Goal: Transaction & Acquisition: Purchase product/service

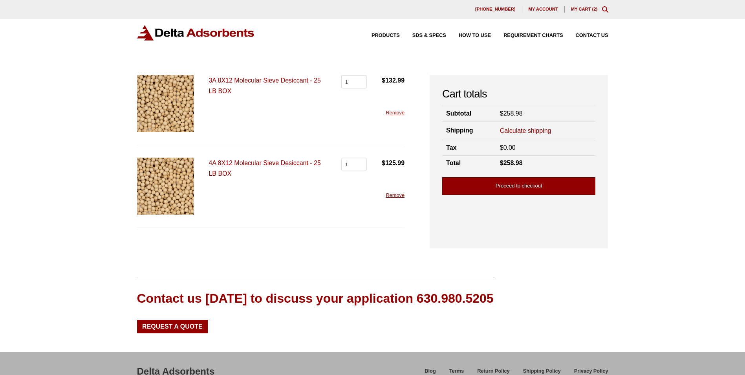
click at [499, 186] on link "Proceed to checkout" at bounding box center [518, 186] width 153 height 18
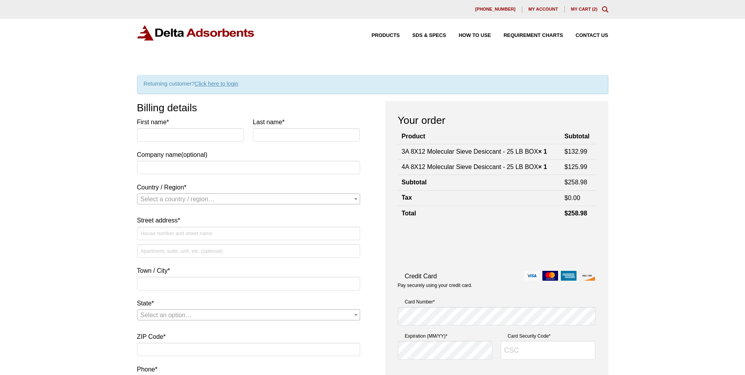
click at [186, 127] on label "First name *" at bounding box center [190, 122] width 107 height 11
click at [186, 128] on input "First name *" at bounding box center [190, 134] width 107 height 13
click at [185, 134] on input "First name *" at bounding box center [190, 134] width 107 height 13
type input "Ricki"
type input "Heuman"
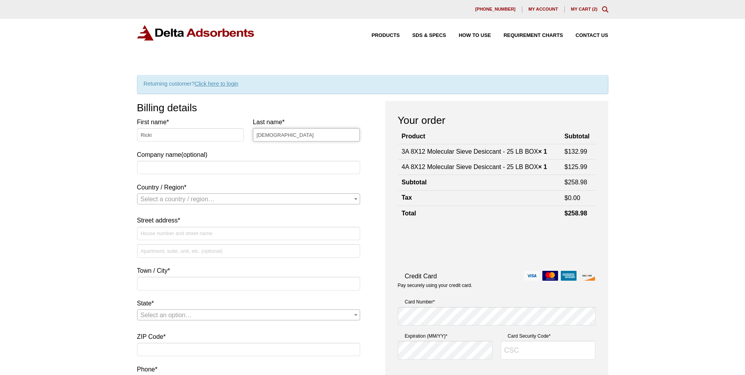
type input "Justice Cannabis"
select select "US"
type input "1474 Prospect Street, Ewing Township, New Jersey, 08638, United States"
type input "Ewing"
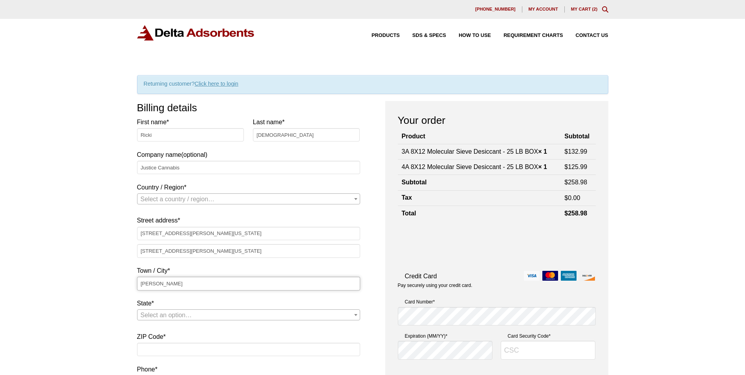
type input "08638"
type input "16094038366"
select select "US"
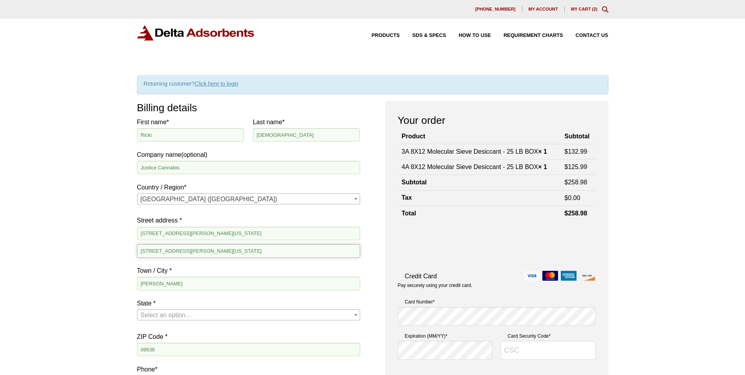
click at [320, 245] on input "1474 Prospect Street, Ewing Township, New Jersey, 08638, United States" at bounding box center [248, 250] width 223 height 13
drag, startPoint x: 322, startPoint y: 231, endPoint x: 188, endPoint y: 228, distance: 133.6
click at [188, 228] on input "1474 Prospect Street, Ewing Township, New Jersey, 08638, United States" at bounding box center [248, 233] width 223 height 13
type input "[GEOGRAPHIC_DATA]"
drag, startPoint x: 105, startPoint y: 249, endPoint x: 143, endPoint y: 254, distance: 38.8
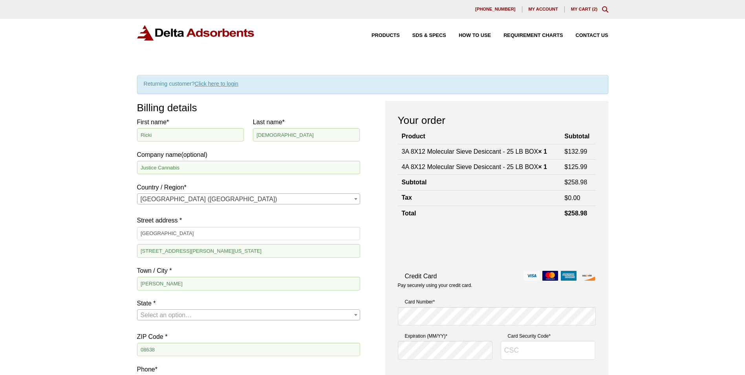
drag, startPoint x: 337, startPoint y: 250, endPoint x: 116, endPoint y: 264, distance: 221.6
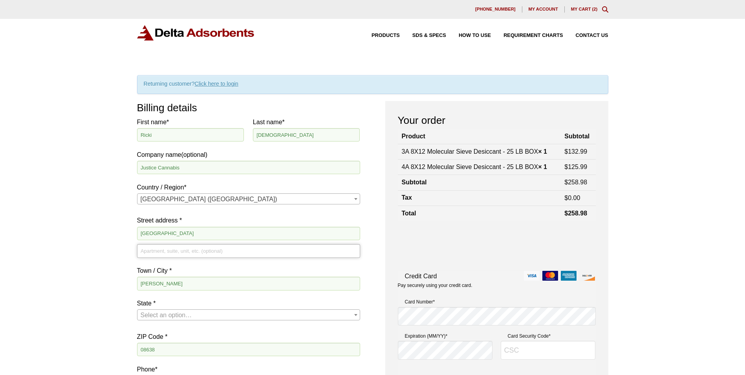
scroll to position [79, 0]
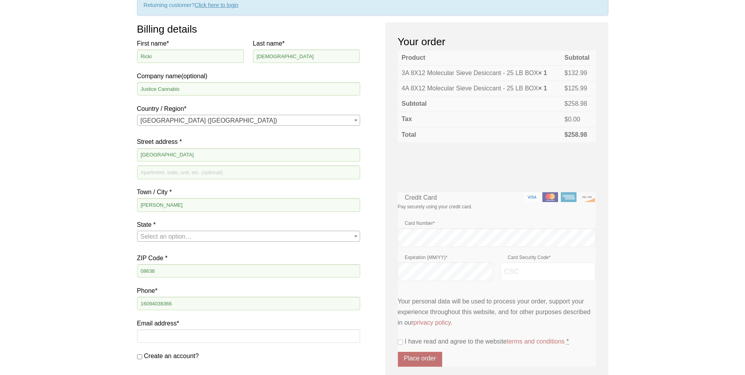
click at [209, 229] on label "State *" at bounding box center [248, 224] width 223 height 11
click at [137, 230] on select "Select an option… Alabama Alaska Arizona Arkansas California Colorado Connectic…" at bounding box center [137, 230] width 0 height 0
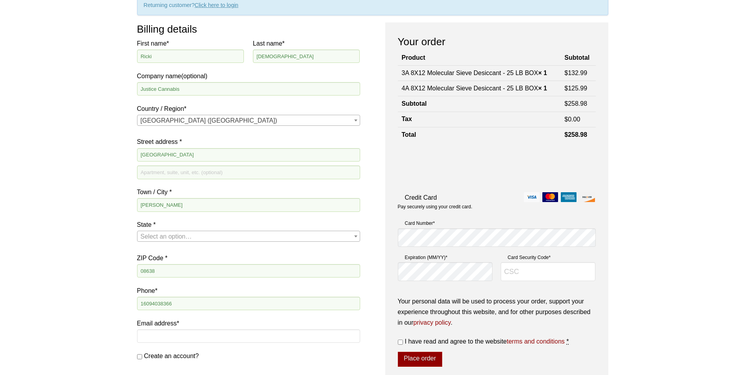
click at [206, 240] on span "Select an option…" at bounding box center [249, 236] width 222 height 11
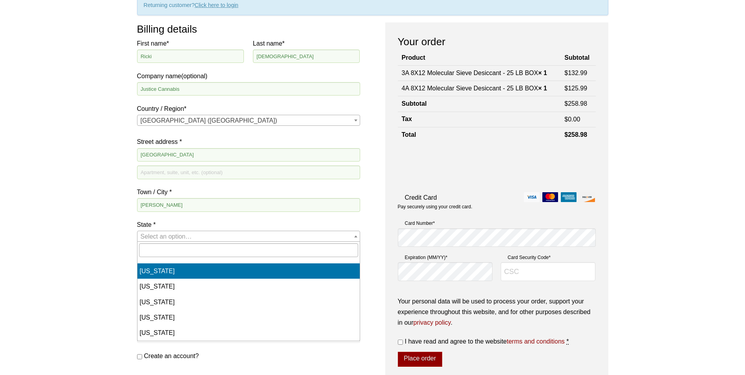
scroll to position [432, 0]
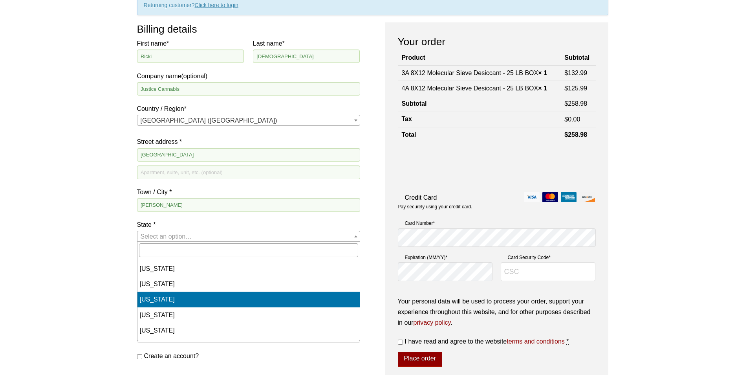
select select "NJ"
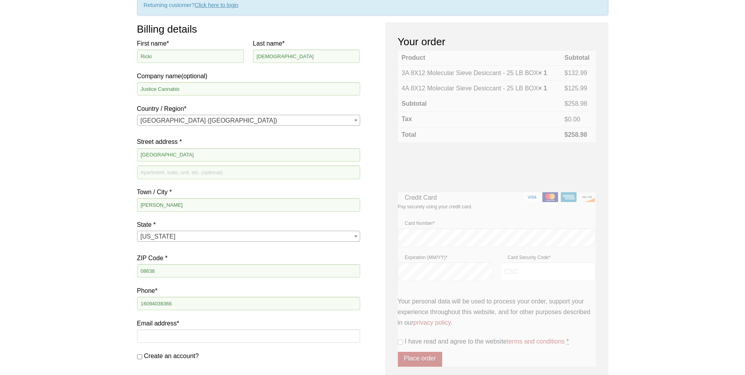
click at [122, 293] on div "Our website has detected that you are using an outdated browser that will preve…" at bounding box center [372, 307] width 745 height 772
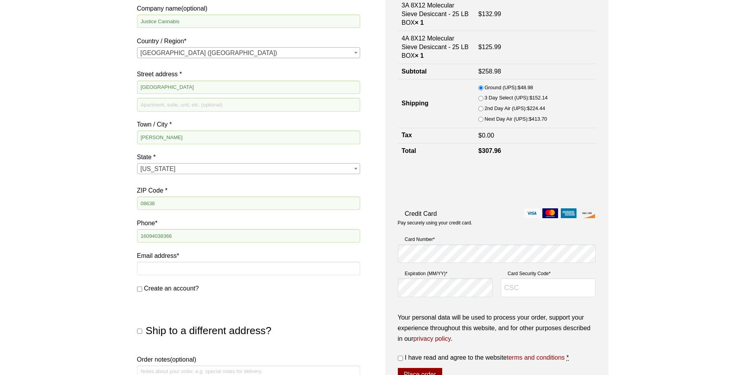
scroll to position [236, 0]
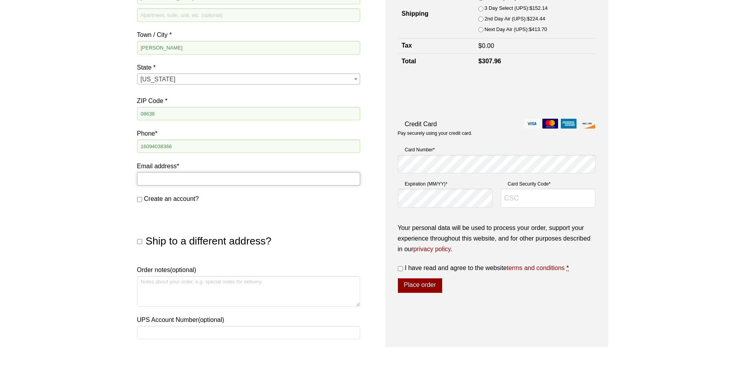
click at [182, 178] on input "Email address *" at bounding box center [248, 178] width 223 height 13
type input "[PERSON_NAME][EMAIL_ADDRESS][PERSON_NAME][DOMAIN_NAME]"
type input "1474 Prospect Street, Ewing Township, New Jersey, 08638, United States"
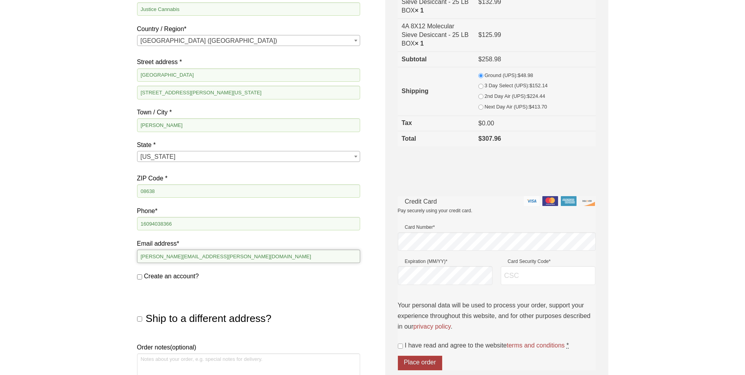
scroll to position [79, 0]
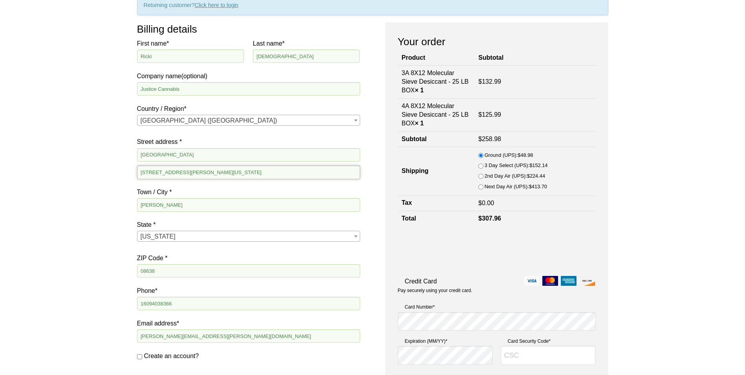
drag, startPoint x: 311, startPoint y: 171, endPoint x: 111, endPoint y: 170, distance: 199.6
click at [112, 170] on div "Our website has detected that you are using an outdated browser that will preve…" at bounding box center [372, 307] width 745 height 772
click at [99, 200] on div "Our website has detected that you are using an outdated browser that will preve…" at bounding box center [372, 307] width 745 height 772
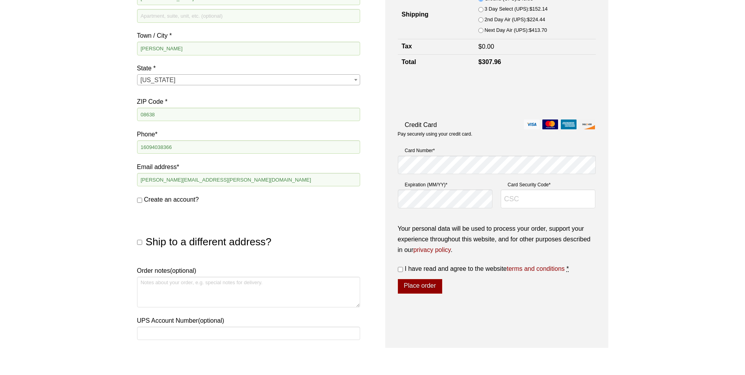
scroll to position [236, 0]
click at [155, 196] on span "Create an account?" at bounding box center [171, 198] width 55 height 7
click at [142, 197] on input "Create an account?" at bounding box center [139, 199] width 5 height 5
checkbox input "true"
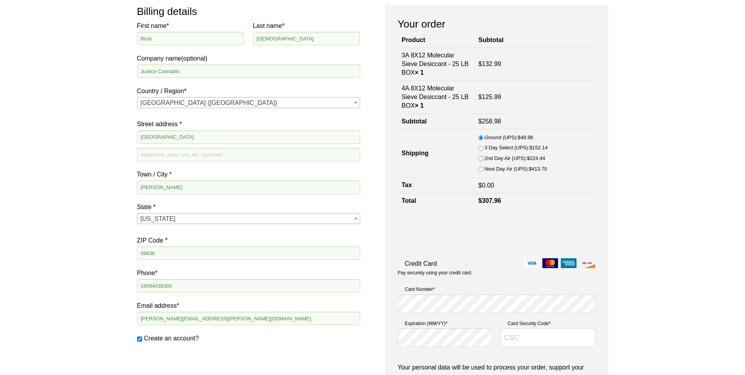
scroll to position [157, 0]
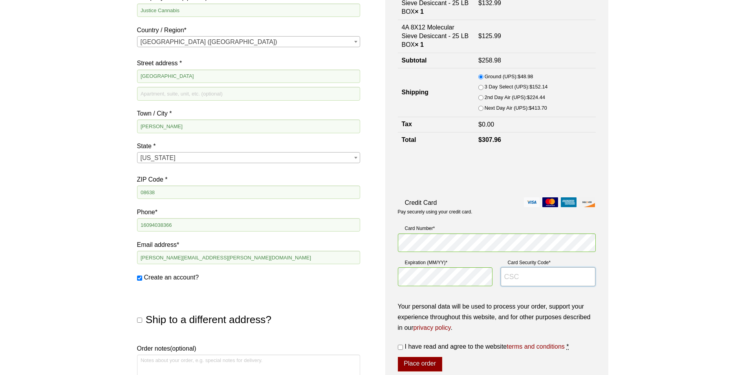
click at [518, 281] on input "Card Security Code *" at bounding box center [548, 276] width 95 height 19
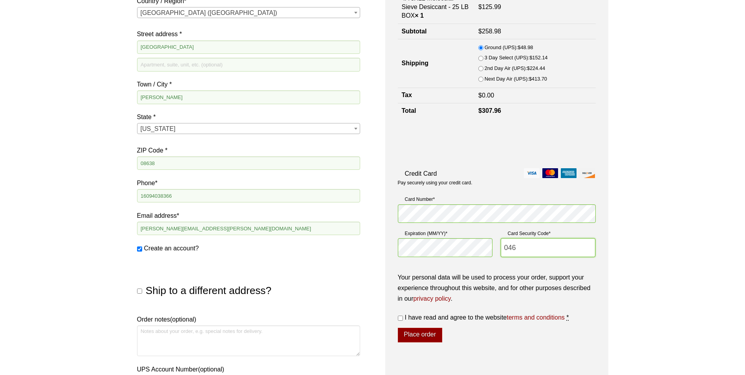
scroll to position [275, 0]
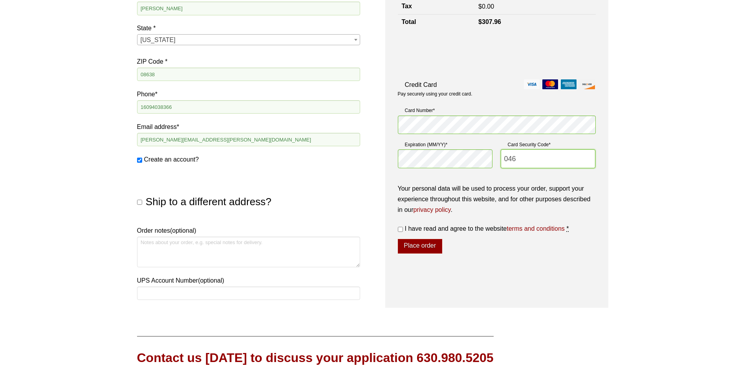
type input "046"
click at [401, 229] on input "I have read and agree to the website terms and conditions *" at bounding box center [400, 229] width 5 height 5
checkbox input "true"
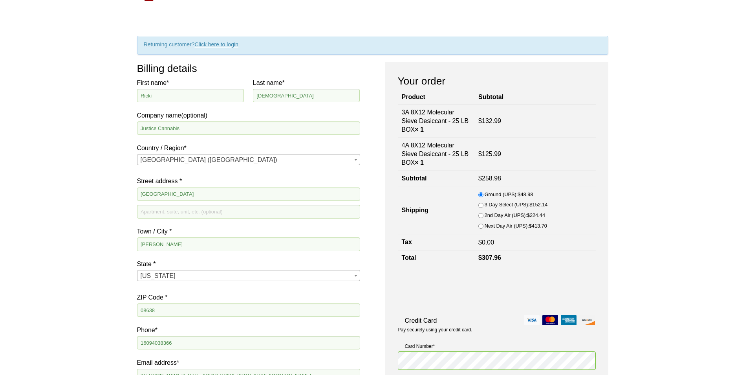
scroll to position [236, 0]
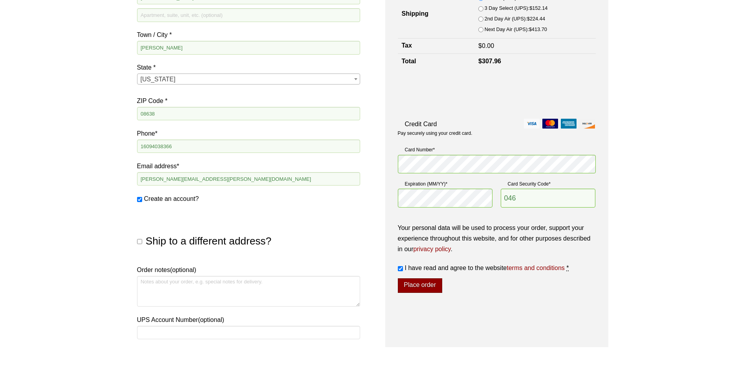
click at [417, 284] on button "Place order" at bounding box center [420, 285] width 44 height 15
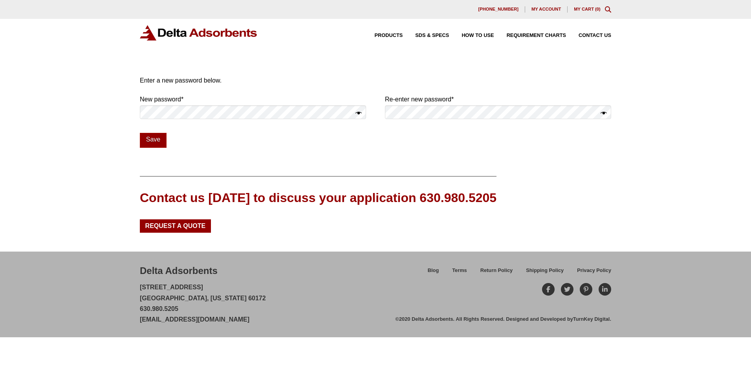
click at [272, 119] on p "New password * Required" at bounding box center [253, 108] width 226 height 29
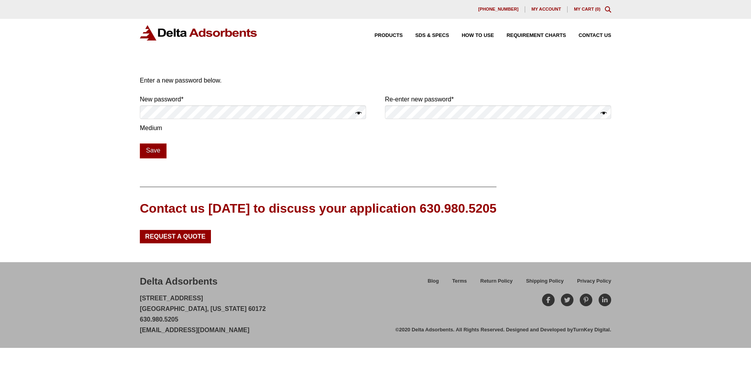
click at [357, 113] on button "Show password" at bounding box center [359, 113] width 6 height 11
click at [605, 114] on button "Show password" at bounding box center [604, 113] width 6 height 11
click at [155, 146] on button "Save" at bounding box center [153, 150] width 27 height 15
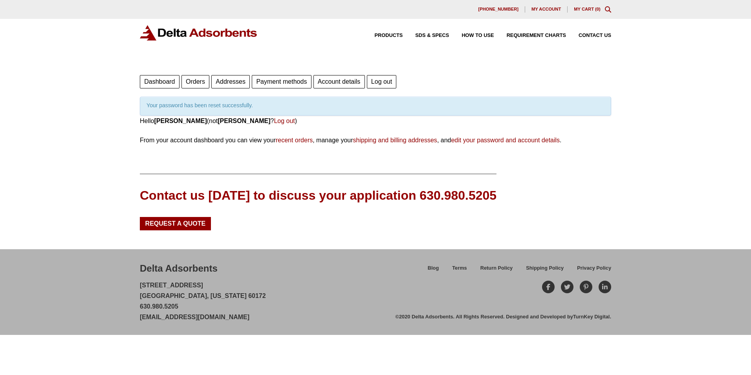
click at [341, 75] on link "Account details" at bounding box center [339, 81] width 51 height 13
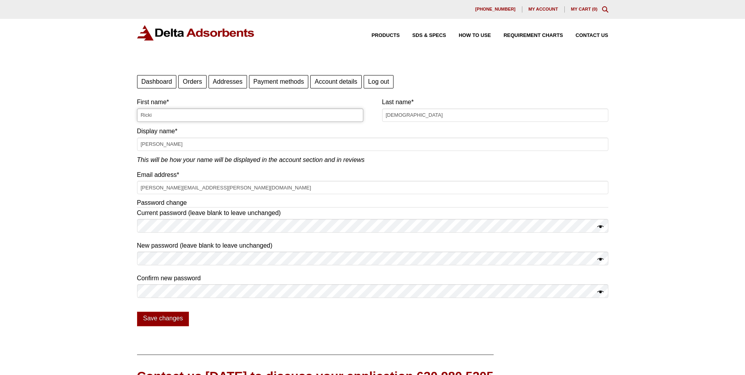
click at [207, 113] on input "Ricki" at bounding box center [250, 114] width 226 height 13
drag, startPoint x: 187, startPoint y: 115, endPoint x: 86, endPoint y: 103, distance: 101.4
click at [86, 103] on div "Our website has detected that you are using an outdated browser that will preve…" at bounding box center [372, 258] width 745 height 516
type input "Tessa"
type input "Ecker"
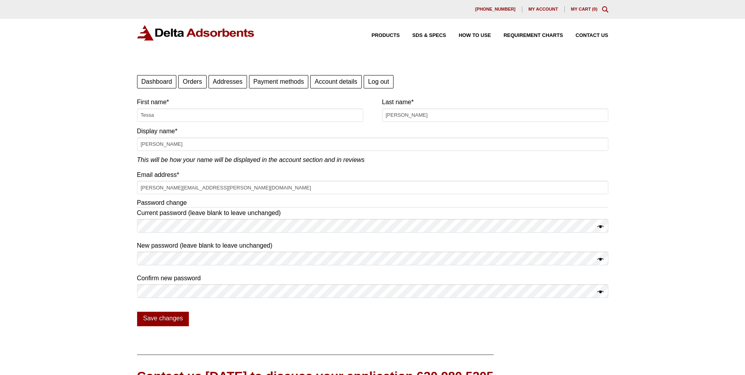
click at [64, 205] on div "Our website has detected that you are using an outdated browser that will preve…" at bounding box center [372, 258] width 745 height 516
click at [180, 151] on input "Ricki Heuman" at bounding box center [373, 144] width 472 height 13
drag, startPoint x: 175, startPoint y: 149, endPoint x: 97, endPoint y: 142, distance: 78.1
click at [97, 142] on div "Our website has detected that you are using an outdated browser that will preve…" at bounding box center [372, 258] width 745 height 516
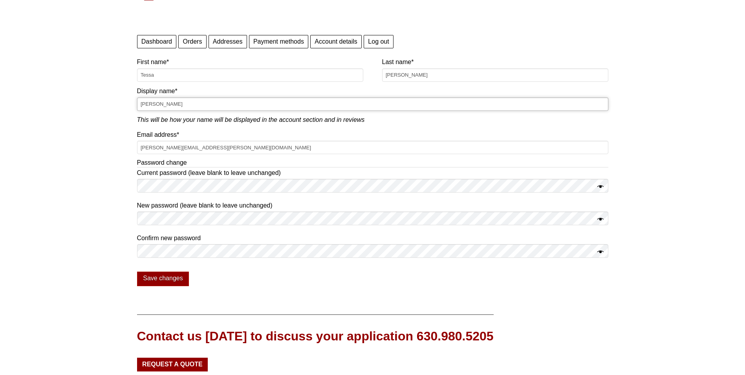
scroll to position [79, 0]
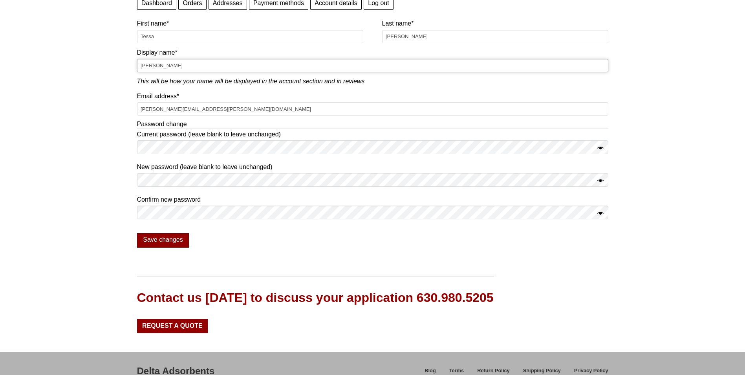
type input "Tessa Ecker"
click at [165, 235] on button "Save changes" at bounding box center [163, 240] width 52 height 15
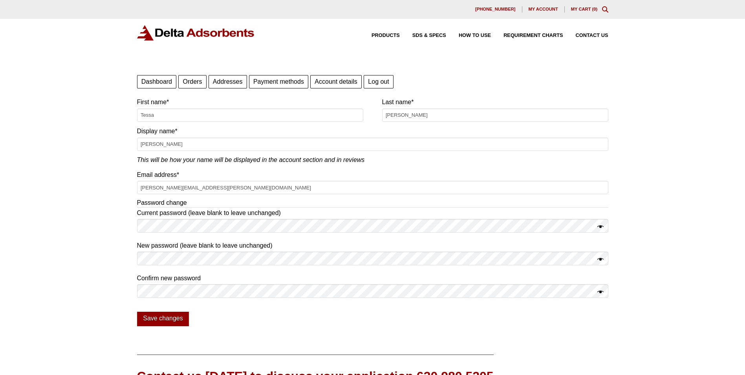
click at [527, 10] on div "My account" at bounding box center [544, 9] width 42 height 6
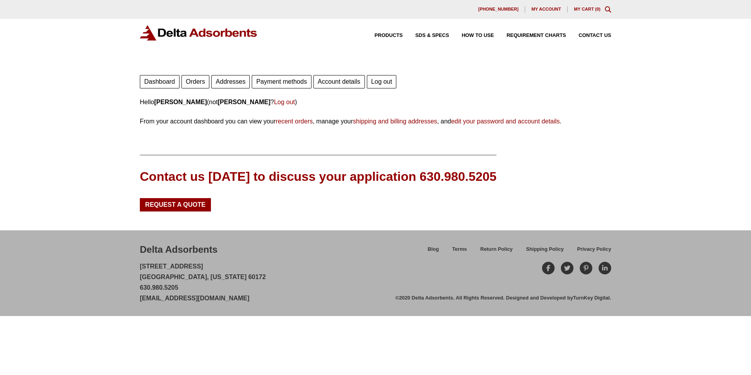
click at [191, 85] on link "Orders" at bounding box center [196, 81] width 28 height 13
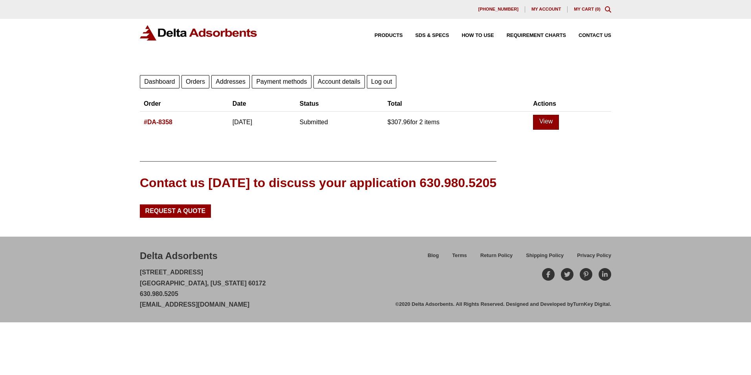
click at [559, 124] on link "View" at bounding box center [546, 122] width 26 height 15
